Goal: Task Accomplishment & Management: Use online tool/utility

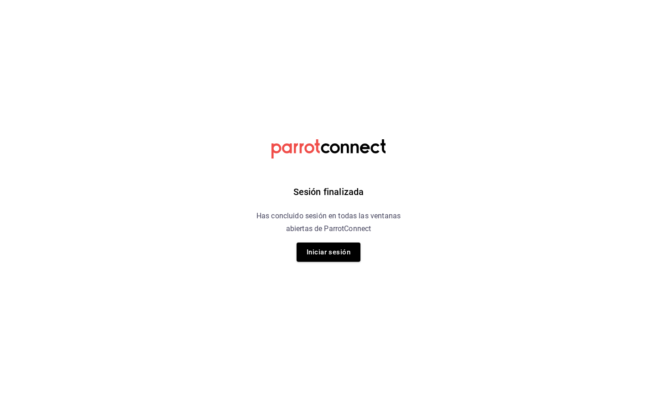
click at [361, 256] on div "Sesión finalizada Has concluido sesión en todas las ventanas abiertas de Parrot…" at bounding box center [329, 200] width 230 height 401
click at [350, 256] on button "Iniciar sesión" at bounding box center [329, 251] width 64 height 19
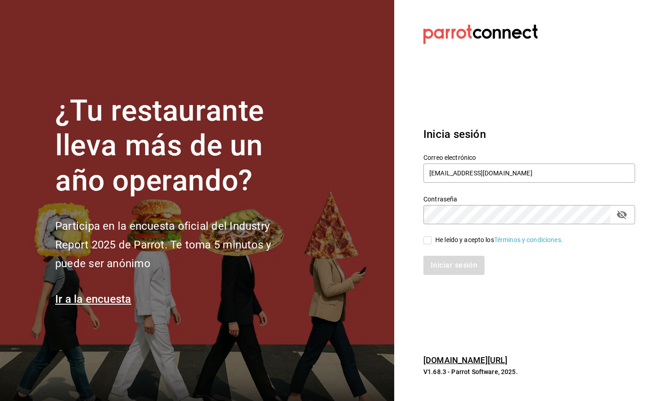
click at [427, 240] on input "He leído y acepto los Términos y condiciones." at bounding box center [427, 240] width 8 height 8
checkbox input "true"
click at [440, 268] on button "Iniciar sesión" at bounding box center [454, 265] width 62 height 19
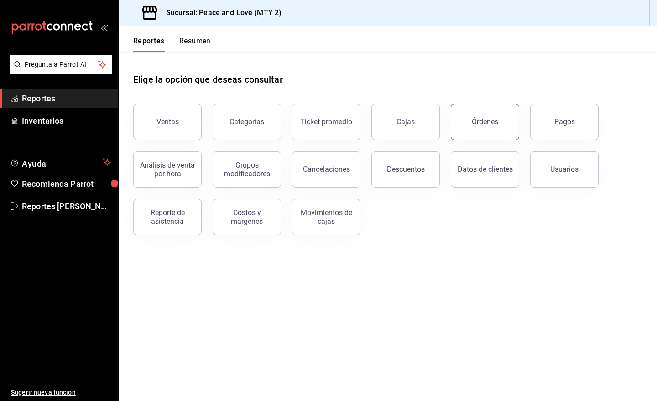
click at [482, 128] on button "Órdenes" at bounding box center [485, 122] width 68 height 37
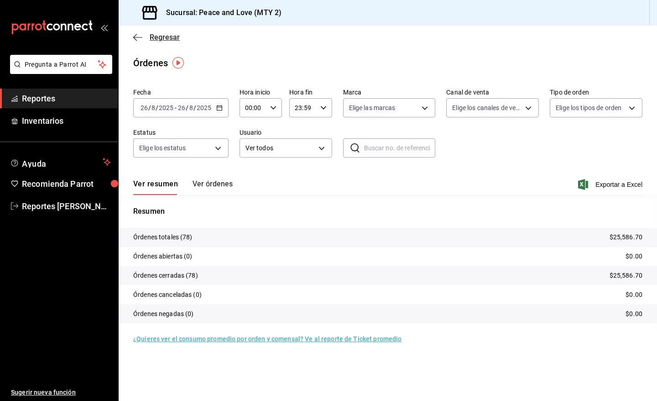
click at [172, 34] on span "Regresar" at bounding box center [165, 37] width 30 height 9
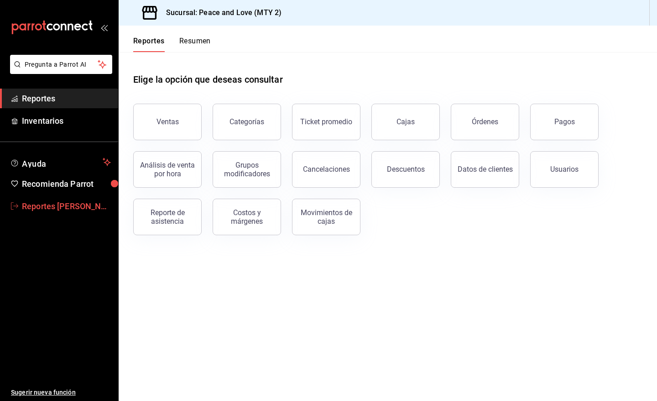
click at [54, 206] on span "Reportes Gomez Morin" at bounding box center [66, 206] width 89 height 12
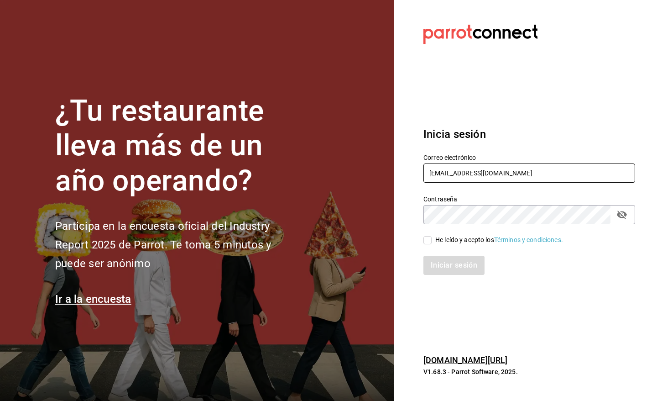
drag, startPoint x: 487, startPoint y: 174, endPoint x: 485, endPoint y: 181, distance: 7.4
click at [487, 174] on input "[EMAIL_ADDRESS][DOMAIN_NAME]" at bounding box center [529, 172] width 212 height 19
type input "pr@peace.com"
click at [427, 240] on input "He leído y acepto los Términos y condiciones." at bounding box center [427, 240] width 8 height 8
checkbox input "true"
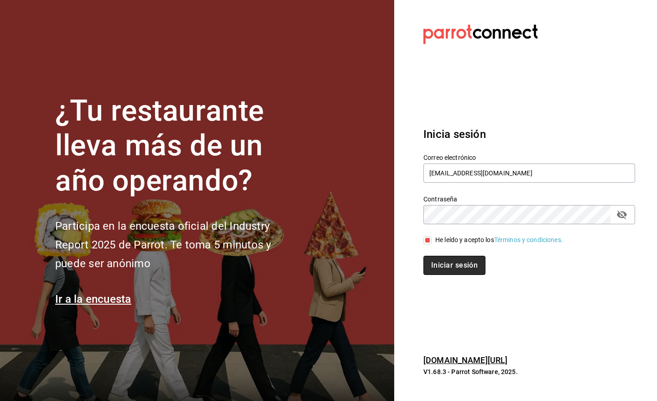
click at [446, 273] on button "Iniciar sesión" at bounding box center [454, 265] width 62 height 19
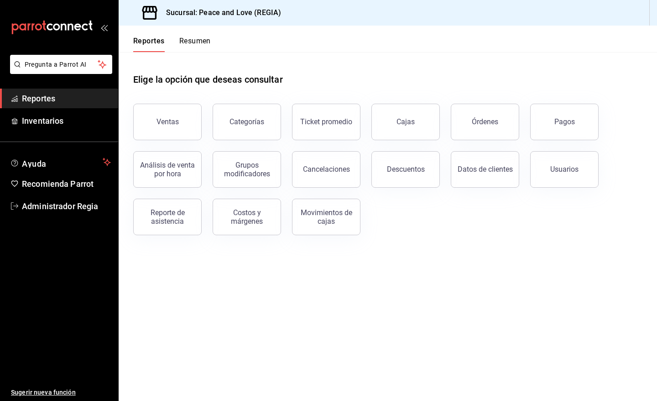
click at [498, 110] on button "Órdenes" at bounding box center [485, 122] width 68 height 37
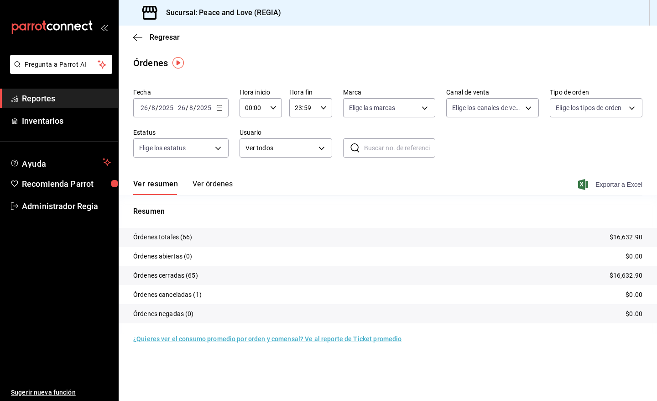
click at [608, 183] on span "Exportar a Excel" at bounding box center [611, 184] width 63 height 11
click at [165, 33] on span "Regresar" at bounding box center [165, 37] width 30 height 9
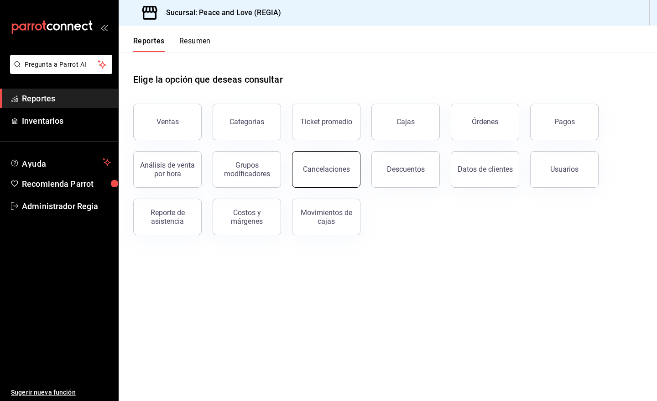
click at [350, 175] on button "Cancelaciones" at bounding box center [326, 169] width 68 height 37
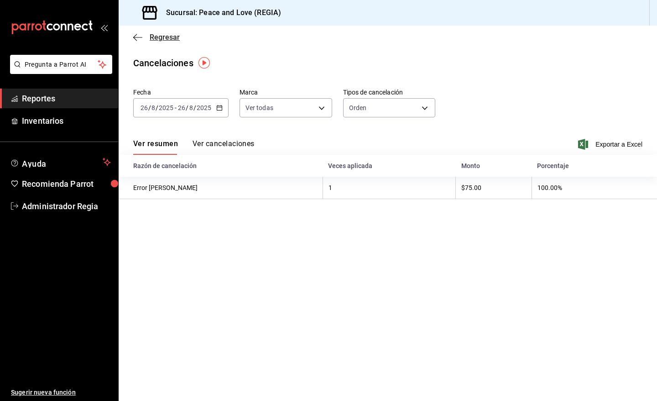
click at [146, 40] on span "Regresar" at bounding box center [156, 37] width 47 height 9
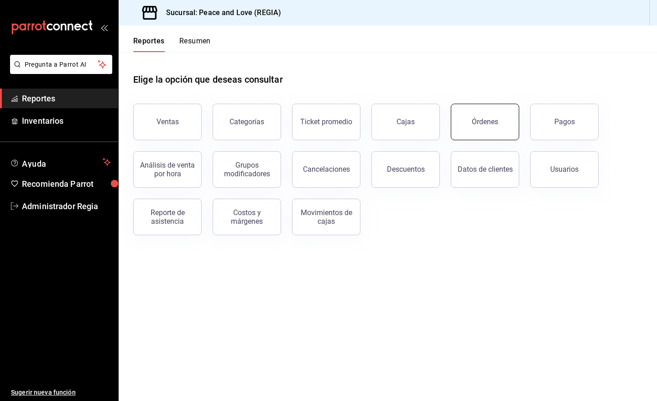
click at [486, 123] on div "Órdenes" at bounding box center [485, 121] width 26 height 9
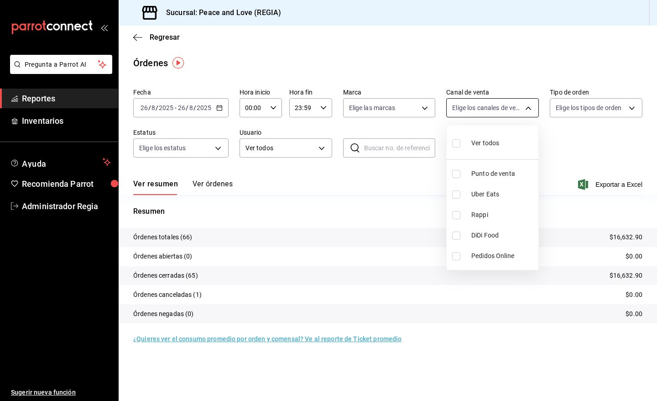
click at [527, 110] on body "Pregunta a Parrot AI Reportes Inventarios Ayuda Recomienda Parrot Administrador…" at bounding box center [328, 200] width 657 height 401
click at [458, 193] on input "checkbox" at bounding box center [456, 194] width 8 height 8
checkbox input "true"
type input "UBER_EATS"
click at [457, 195] on input "checkbox" at bounding box center [456, 194] width 8 height 8
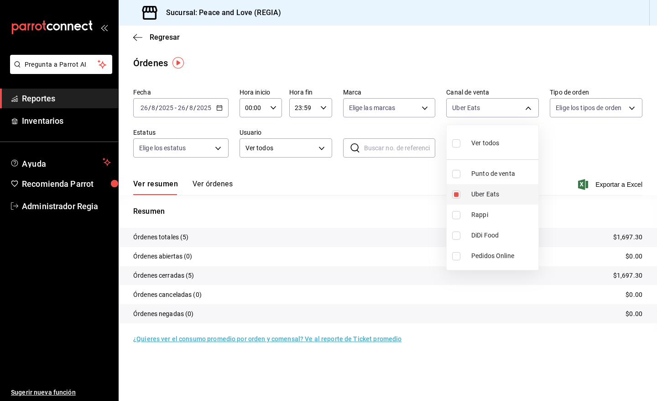
checkbox input "false"
click at [455, 214] on input "checkbox" at bounding box center [456, 215] width 8 height 8
checkbox input "true"
type input "RAPPI"
click at [455, 214] on input "checkbox" at bounding box center [456, 215] width 8 height 8
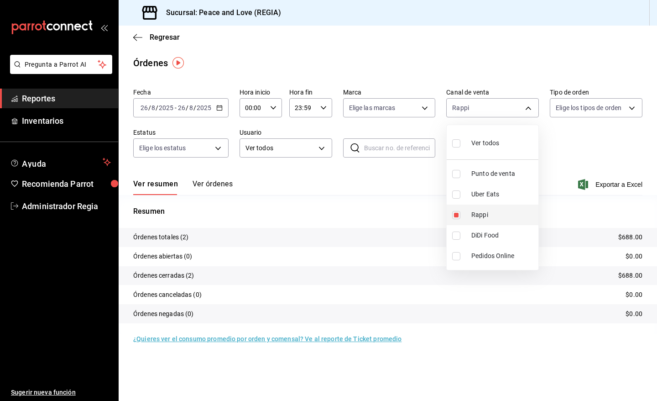
checkbox input "false"
